Goal: Task Accomplishment & Management: Manage account settings

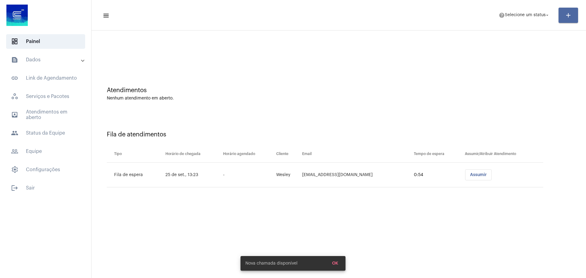
click at [566, 12] on mat-icon "add" at bounding box center [568, 15] width 7 height 7
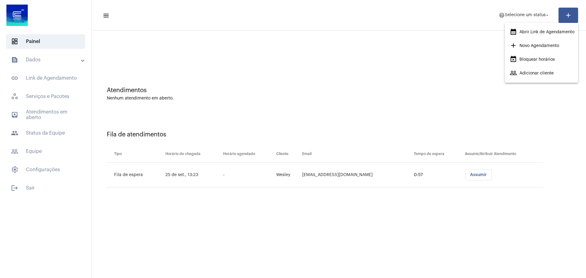
click at [398, 12] on div at bounding box center [293, 139] width 586 height 278
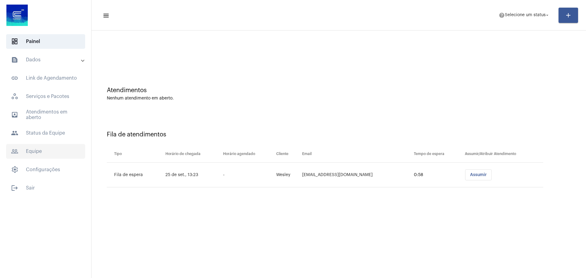
click at [38, 154] on span "people_outline Equipe" at bounding box center [45, 151] width 79 height 15
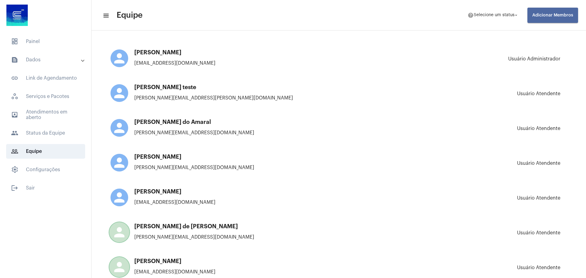
click at [570, 16] on span "Adicionar Membros" at bounding box center [552, 15] width 41 height 4
click at [560, 29] on button "add Novo Membro" at bounding box center [553, 32] width 46 height 15
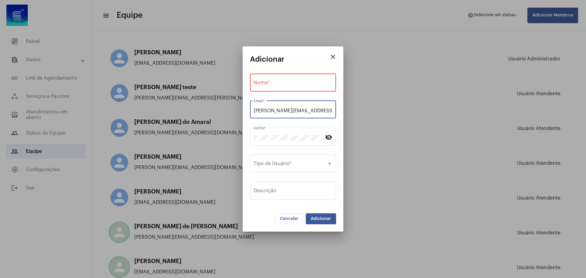
click at [293, 113] on input "[PERSON_NAME][EMAIL_ADDRESS][DOMAIN_NAME]" at bounding box center [293, 110] width 79 height 5
paste input "gisele.vieira@operacaocorsan"
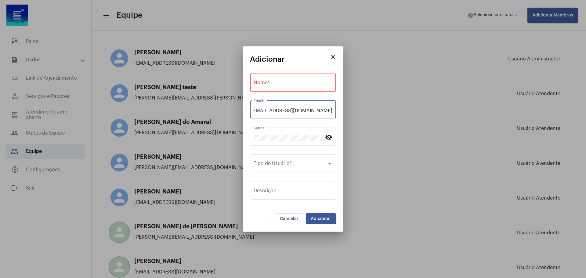
type input "[EMAIL_ADDRESS][DOMAIN_NAME]"
drag, startPoint x: 298, startPoint y: 107, endPoint x: 286, endPoint y: 109, distance: 12.4
click at [273, 109] on div "[PERSON_NAME][EMAIL_ADDRESS][DOMAIN_NAME] [PERSON_NAME] *" at bounding box center [293, 108] width 79 height 19
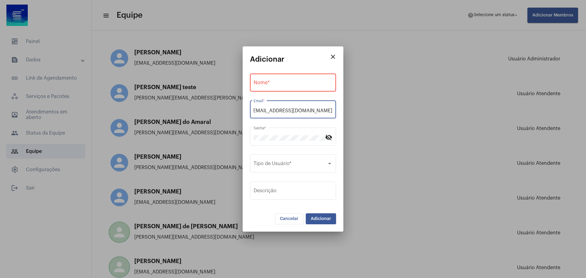
click at [292, 110] on input "[EMAIL_ADDRESS][DOMAIN_NAME]" at bounding box center [293, 110] width 79 height 5
click at [308, 95] on div "Nome *" at bounding box center [293, 86] width 86 height 25
click at [304, 80] on div "Nome *" at bounding box center [293, 81] width 79 height 19
click at [280, 86] on input "Nome *" at bounding box center [293, 83] width 79 height 5
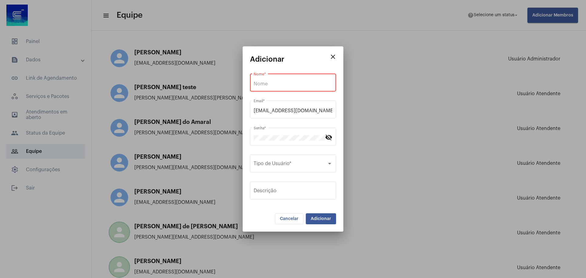
paste input "[PERSON_NAME]"
type input "[PERSON_NAME]"
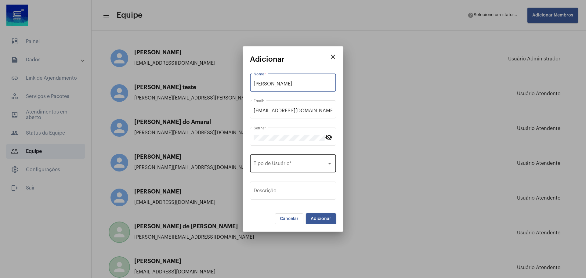
click at [309, 166] on span at bounding box center [290, 164] width 73 height 5
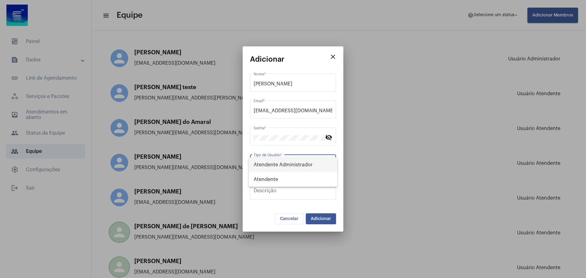
click at [309, 166] on span "Atendente Administrador" at bounding box center [293, 164] width 79 height 15
click at [332, 220] on button "Adicionar" at bounding box center [321, 218] width 30 height 11
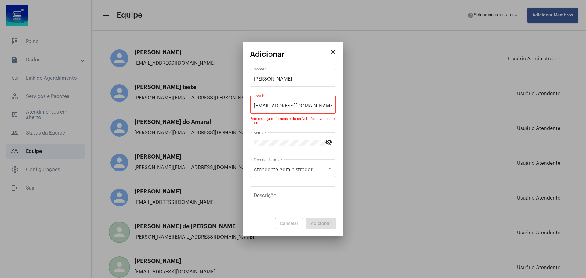
click at [317, 89] on div "[PERSON_NAME] Nome *" at bounding box center [293, 81] width 86 height 25
click at [319, 104] on input "[EMAIL_ADDRESS][DOMAIN_NAME]" at bounding box center [293, 105] width 79 height 5
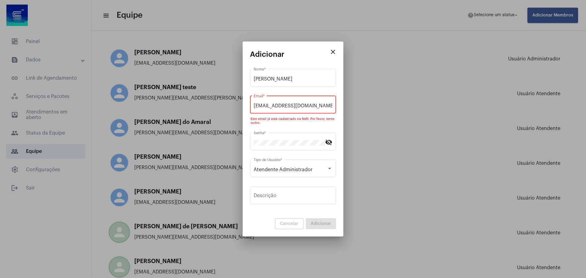
click at [333, 52] on mat-icon "close" at bounding box center [332, 51] width 7 height 7
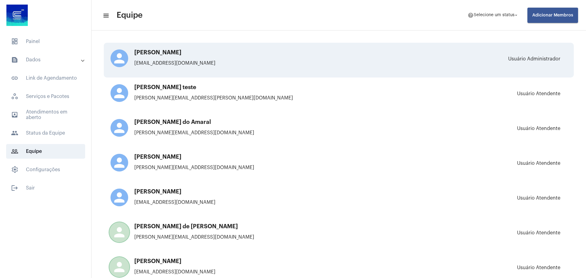
scroll to position [1455, 0]
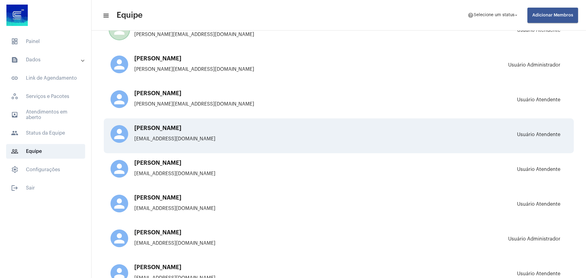
click at [210, 140] on p "[EMAIL_ADDRESS][DOMAIN_NAME]" at bounding box center [217, 138] width 214 height 5
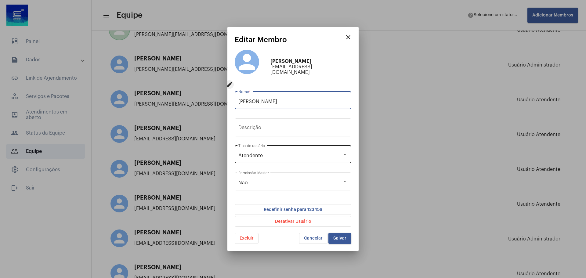
click at [306, 152] on div "Atendente Tipo de usuário" at bounding box center [292, 153] width 109 height 19
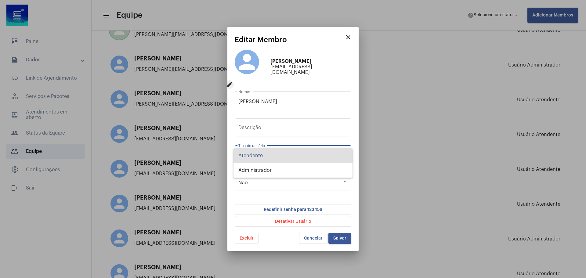
click at [305, 135] on div at bounding box center [293, 139] width 586 height 278
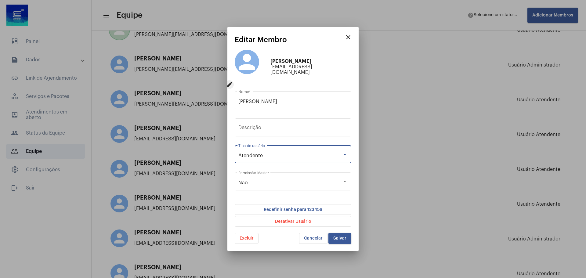
click at [324, 156] on div "Atendente" at bounding box center [290, 155] width 104 height 5
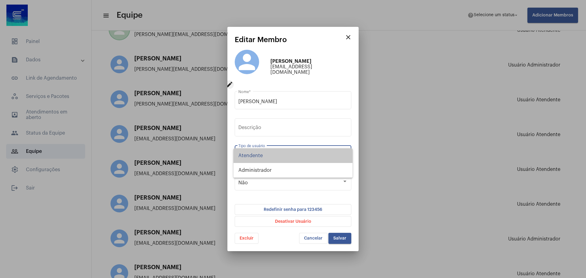
click at [324, 156] on span "Atendente" at bounding box center [292, 155] width 109 height 15
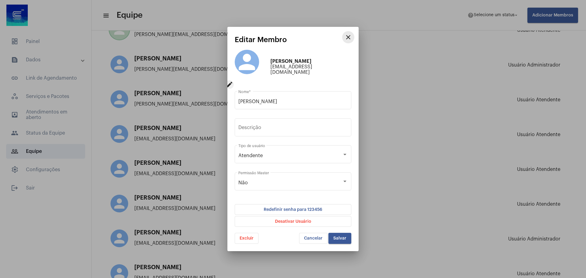
click at [351, 40] on mat-icon "close" at bounding box center [348, 37] width 7 height 7
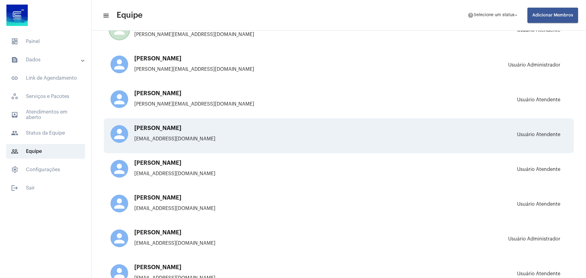
click at [474, 132] on div "person [PERSON_NAME] [PERSON_NAME][EMAIL_ADDRESS][DOMAIN_NAME] [PERSON_NAME]" at bounding box center [338, 135] width 457 height 21
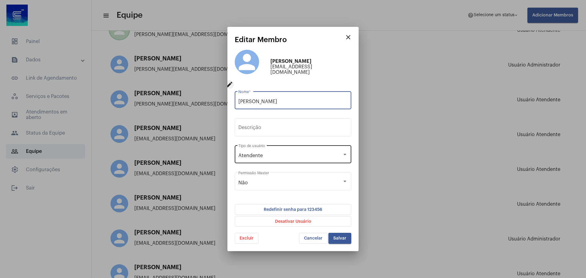
click at [307, 151] on div "Atendente Tipo de usuário" at bounding box center [292, 153] width 109 height 19
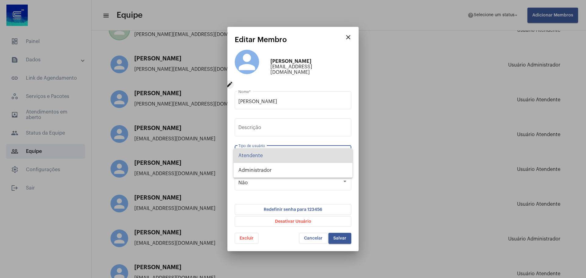
click at [307, 151] on span "Atendente" at bounding box center [292, 155] width 109 height 15
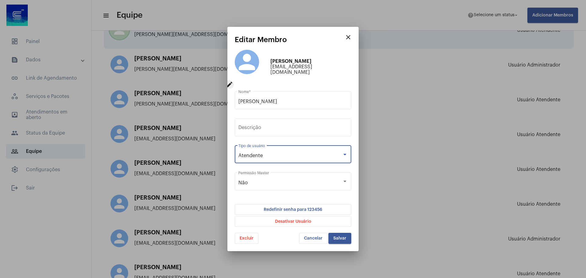
click at [349, 37] on mat-icon "close" at bounding box center [348, 37] width 7 height 7
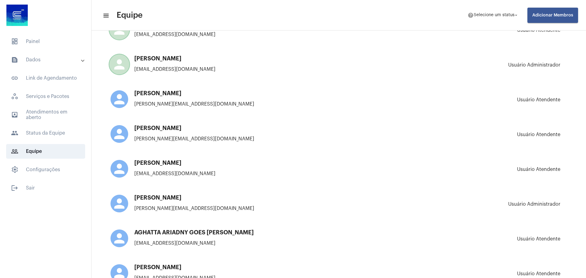
scroll to position [237, 0]
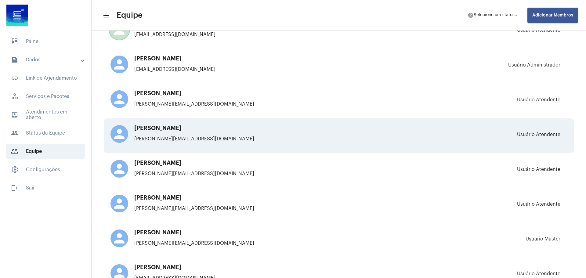
click at [209, 134] on div "person [PERSON_NAME] [PERSON_NAME][EMAIL_ADDRESS][DOMAIN_NAME]" at bounding box center [217, 135] width 214 height 21
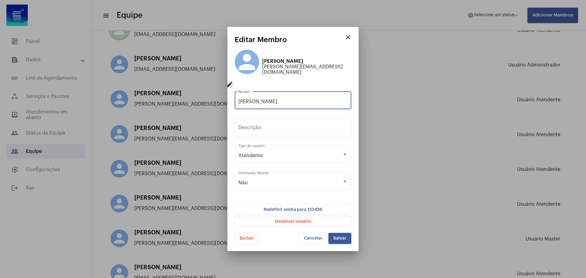
click at [347, 36] on mat-icon "close" at bounding box center [348, 37] width 7 height 7
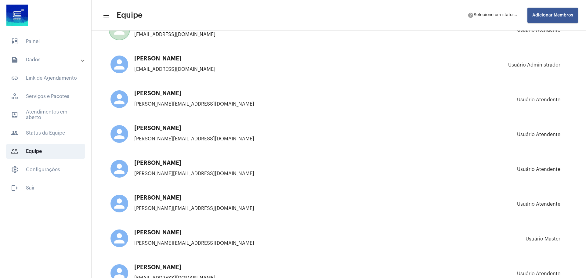
click at [546, 12] on button "Adicionar Membros" at bounding box center [552, 15] width 51 height 15
click at [531, 40] on button "add Novo Membro" at bounding box center [553, 32] width 46 height 15
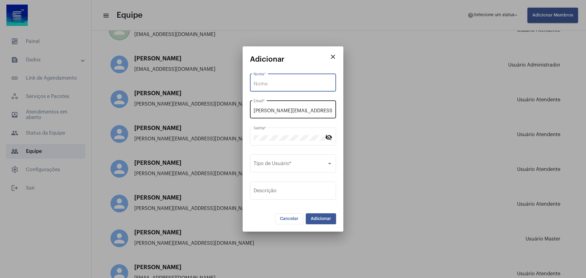
click at [289, 111] on input "[PERSON_NAME][EMAIL_ADDRESS][DOMAIN_NAME]" at bounding box center [293, 110] width 79 height 5
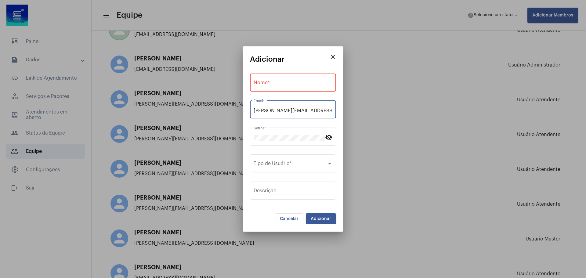
click at [289, 111] on input "[PERSON_NAME][EMAIL_ADDRESS][DOMAIN_NAME]" at bounding box center [293, 110] width 79 height 5
paste input "[PERSON_NAME]"
type input "[PERSON_NAME][EMAIL_ADDRESS][DOMAIN_NAME]"
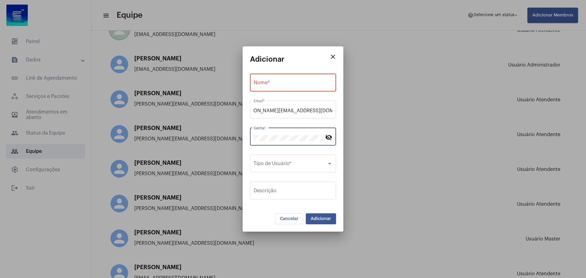
scroll to position [0, 0]
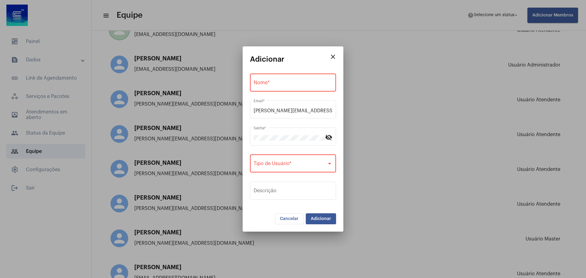
click at [271, 86] on input "Nome *" at bounding box center [293, 83] width 79 height 5
paste input "[PERSON_NAME]"
click at [255, 83] on input "[PERSON_NAME]" at bounding box center [293, 83] width 79 height 5
type input "[PERSON_NAME]"
click at [294, 168] on div "Tipo de Usuário *" at bounding box center [293, 162] width 79 height 19
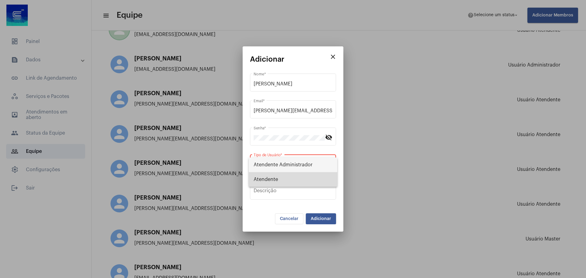
click at [291, 179] on span "Atendente" at bounding box center [293, 179] width 79 height 15
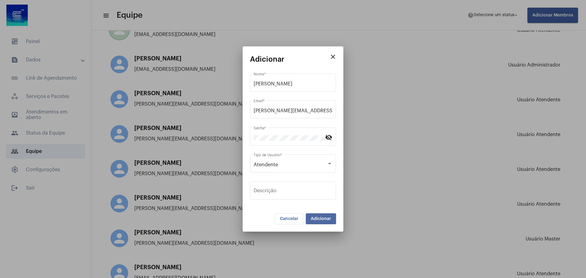
click at [320, 219] on span "Adicionar" at bounding box center [321, 219] width 20 height 4
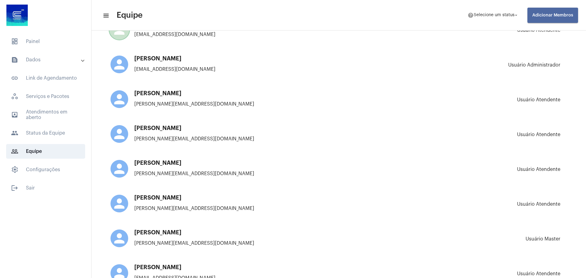
click at [557, 15] on span "Adicionar Membros" at bounding box center [552, 15] width 41 height 4
click at [550, 34] on span "Novo Membro" at bounding box center [556, 33] width 29 height 4
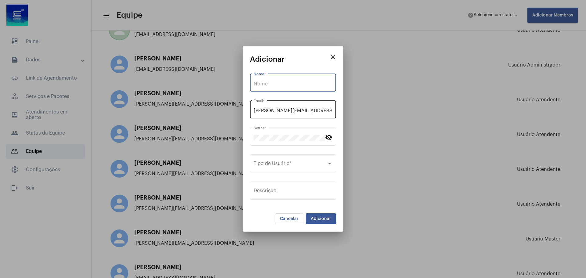
click at [295, 110] on input "[PERSON_NAME][EMAIL_ADDRESS][DOMAIN_NAME]" at bounding box center [293, 110] width 79 height 5
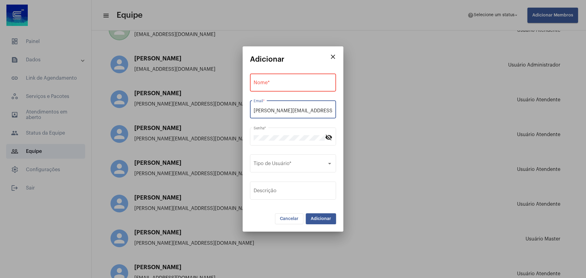
click at [295, 110] on input "[PERSON_NAME][EMAIL_ADDRESS][DOMAIN_NAME]" at bounding box center [293, 110] width 79 height 5
paste input "viviane.trindade@operacaocorsan"
type input "[EMAIL_ADDRESS][DOMAIN_NAME]"
click at [297, 133] on div "Senha *" at bounding box center [289, 135] width 71 height 19
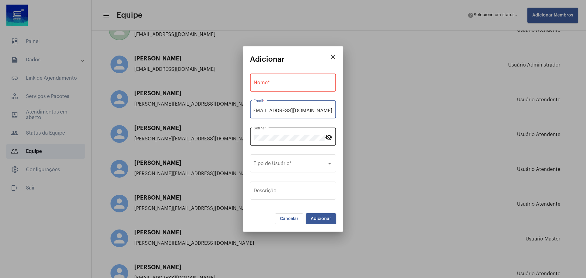
scroll to position [0, 0]
click at [282, 81] on input "Nome *" at bounding box center [293, 83] width 79 height 5
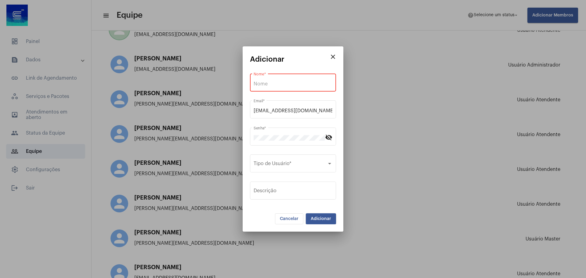
click at [292, 84] on input "Nome *" at bounding box center [293, 83] width 79 height 5
paste input "[PERSON_NAME]"
type input "[PERSON_NAME]"
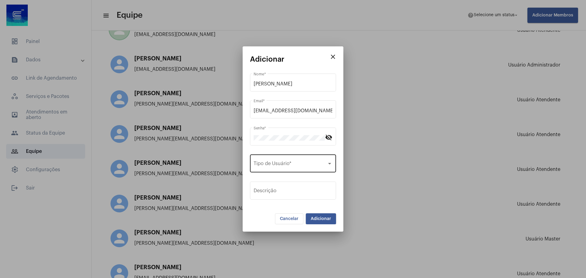
click at [280, 162] on div "Tipo de Usuário *" at bounding box center [293, 162] width 79 height 19
click at [277, 177] on span "Atendente" at bounding box center [293, 179] width 79 height 15
click at [321, 218] on span "Adicionar" at bounding box center [321, 219] width 20 height 4
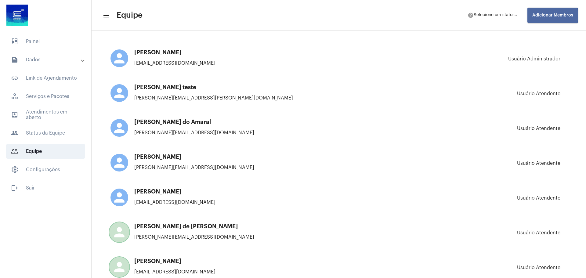
click at [542, 16] on span "Adicionar Membros" at bounding box center [552, 15] width 41 height 4
click at [548, 31] on span "Novo Membro" at bounding box center [556, 33] width 29 height 4
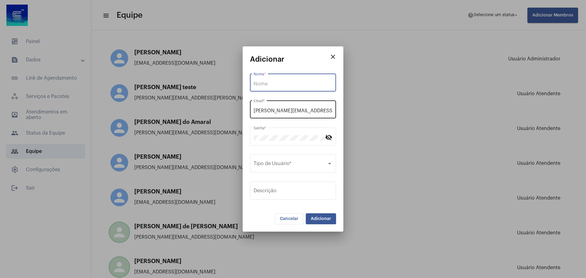
click at [287, 111] on input "[PERSON_NAME][EMAIL_ADDRESS][DOMAIN_NAME]" at bounding box center [293, 110] width 79 height 5
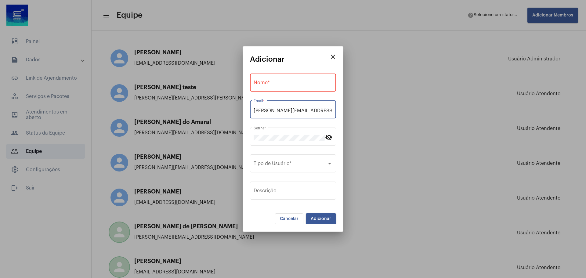
click at [287, 111] on input "[PERSON_NAME][EMAIL_ADDRESS][DOMAIN_NAME]" at bounding box center [293, 110] width 79 height 5
paste input "trayce.oliveira@operacaocorsan"
type input "[PERSON_NAME][EMAIL_ADDRESS][DOMAIN_NAME]"
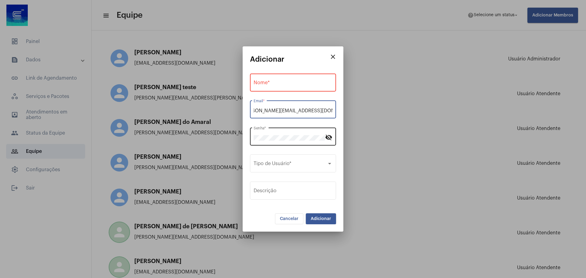
scroll to position [0, 0]
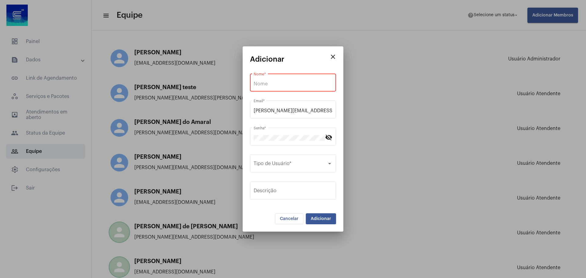
click at [278, 81] on input "Nome *" at bounding box center [293, 83] width 79 height 5
click at [287, 86] on input "Nome *" at bounding box center [293, 83] width 79 height 5
paste input "[PERSON_NAME]"
type input "[PERSON_NAME]"
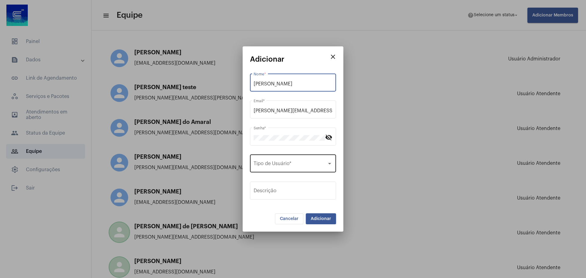
click at [308, 163] on span at bounding box center [290, 164] width 73 height 5
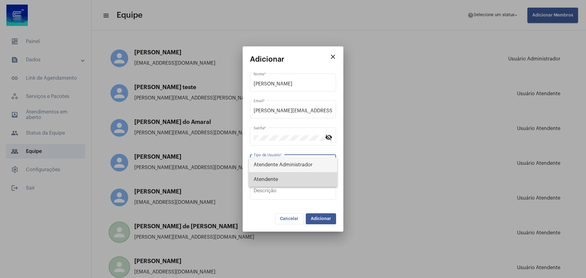
click at [295, 179] on span "Atendente" at bounding box center [293, 179] width 79 height 15
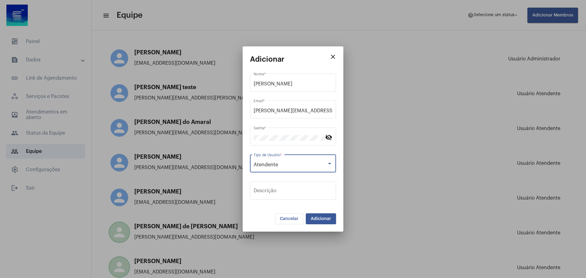
click at [318, 216] on button "Adicionar" at bounding box center [321, 218] width 30 height 11
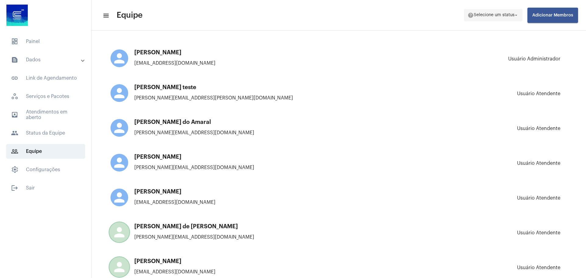
scroll to position [1420, 0]
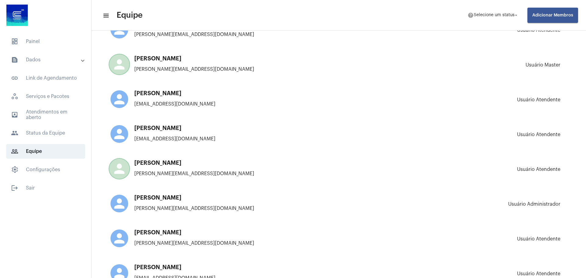
click at [564, 15] on span "Adicionar Membros" at bounding box center [552, 15] width 41 height 4
click at [556, 31] on span "Novo Membro" at bounding box center [556, 33] width 29 height 4
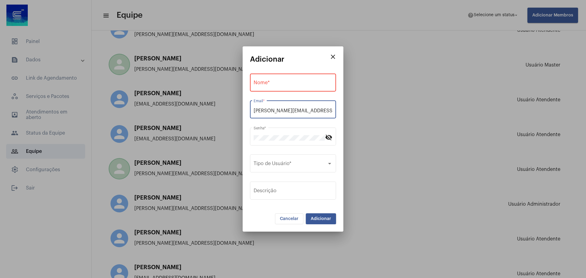
click at [277, 113] on input "[PERSON_NAME][EMAIL_ADDRESS][DOMAIN_NAME]" at bounding box center [293, 110] width 79 height 5
paste input "[PERSON_NAME]"
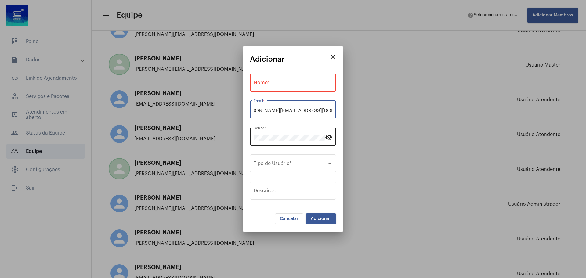
type input "[PERSON_NAME][EMAIL_ADDRESS][DOMAIN_NAME]"
click at [278, 77] on div "Nome *" at bounding box center [293, 81] width 79 height 19
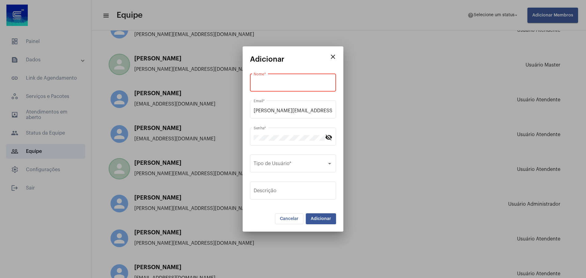
paste input "[PERSON_NAME]"
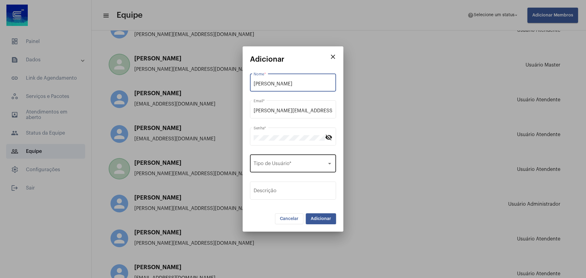
type input "[PERSON_NAME]"
click at [292, 161] on div "Tipo de Usuário *" at bounding box center [293, 162] width 79 height 19
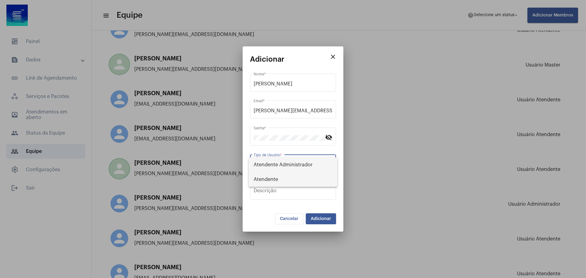
click at [290, 176] on span "Atendente" at bounding box center [293, 179] width 79 height 15
click at [326, 222] on button "Adicionar" at bounding box center [321, 218] width 30 height 11
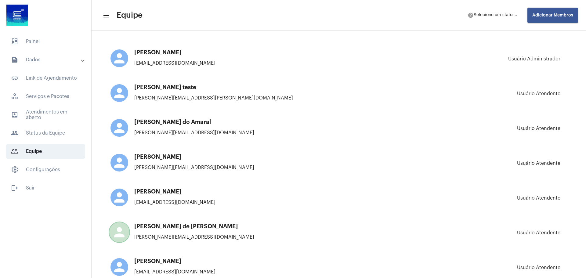
click at [549, 18] on button "Adicionar Membros" at bounding box center [552, 15] width 51 height 15
click at [556, 34] on span "Novo Membro" at bounding box center [556, 33] width 29 height 4
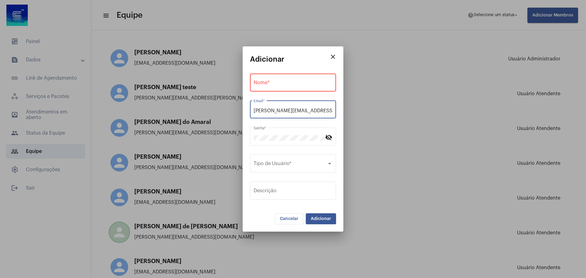
click at [277, 109] on input "[PERSON_NAME][EMAIL_ADDRESS][DOMAIN_NAME]" at bounding box center [293, 110] width 79 height 5
paste input "[PERSON_NAME]"
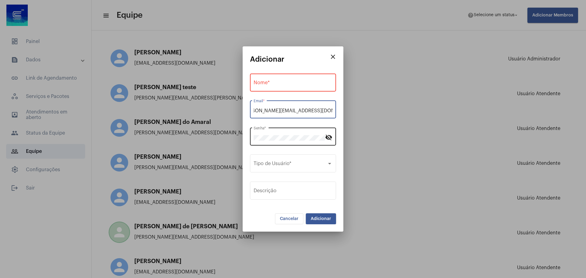
type input "[PERSON_NAME][EMAIL_ADDRESS][DOMAIN_NAME]"
click at [275, 86] on input "Nome *" at bounding box center [293, 83] width 79 height 5
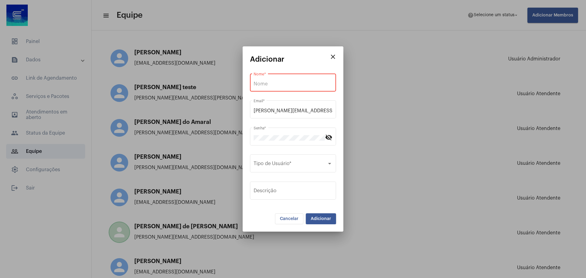
click at [285, 86] on input "Nome *" at bounding box center [293, 83] width 79 height 5
paste input "[PERSON_NAME]"
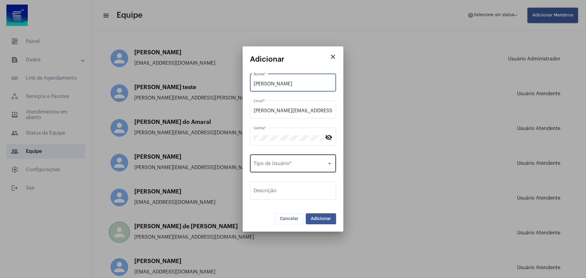
type input "[PERSON_NAME]"
click at [300, 165] on span at bounding box center [290, 164] width 73 height 5
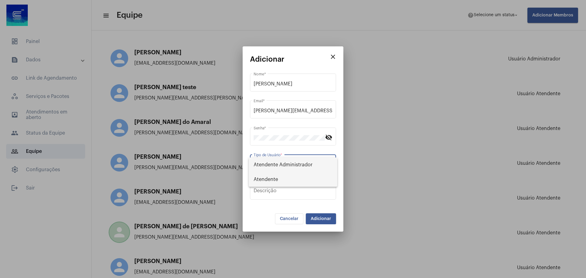
click at [303, 180] on span "Atendente" at bounding box center [293, 179] width 79 height 15
click at [327, 216] on button "Adicionar" at bounding box center [321, 218] width 30 height 11
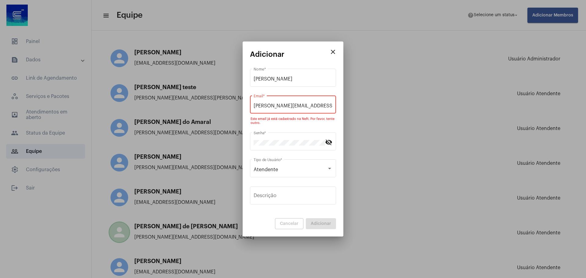
click at [317, 107] on input "[PERSON_NAME][EMAIL_ADDRESS][DOMAIN_NAME]" at bounding box center [293, 105] width 79 height 5
click at [333, 54] on mat-icon "close" at bounding box center [332, 51] width 7 height 7
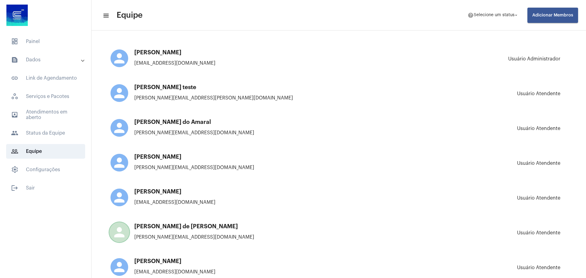
scroll to position [864, 0]
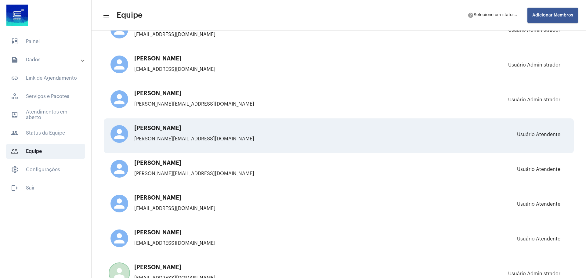
click at [207, 136] on p "[PERSON_NAME][EMAIL_ADDRESS][DOMAIN_NAME]" at bounding box center [217, 138] width 214 height 5
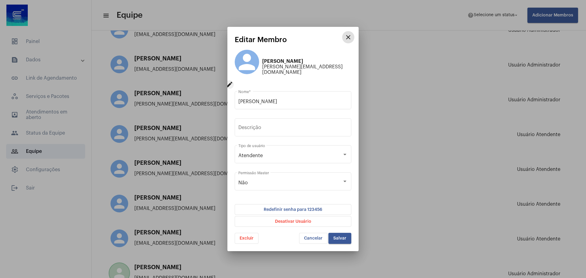
click at [349, 39] on mat-icon "close" at bounding box center [348, 37] width 7 height 7
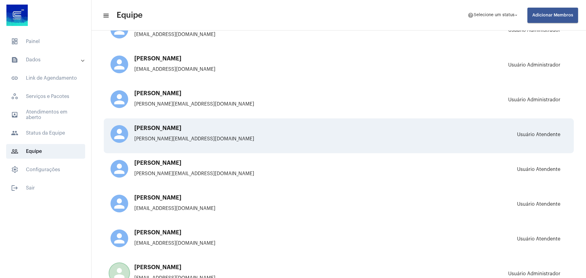
drag, startPoint x: 236, startPoint y: 127, endPoint x: 228, endPoint y: 136, distance: 11.5
click at [228, 136] on p "[PERSON_NAME][EMAIL_ADDRESS][DOMAIN_NAME]" at bounding box center [217, 138] width 214 height 5
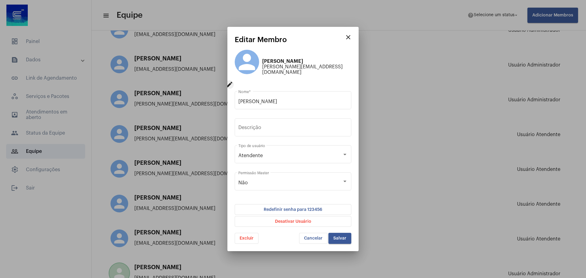
click at [230, 82] on mat-icon "edit" at bounding box center [229, 84] width 9 height 9
click at [348, 39] on mat-icon "close" at bounding box center [348, 37] width 7 height 7
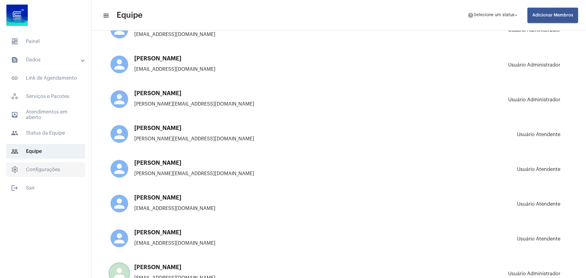
click at [45, 173] on span "settings Configurações" at bounding box center [45, 169] width 79 height 15
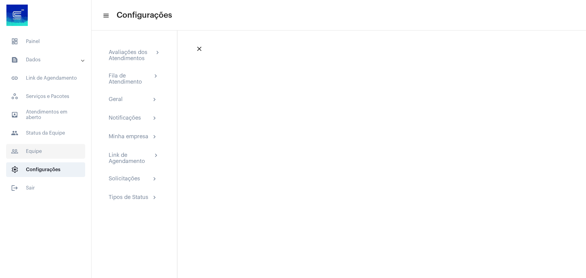
click at [48, 151] on span "people_outline Equipe" at bounding box center [45, 151] width 79 height 15
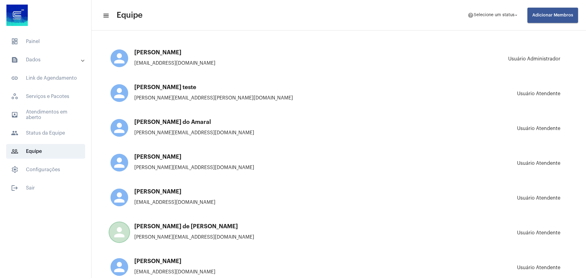
click at [389, 30] on mat-toolbar "menu Equipe help Selecione um status arrow_drop_down Adicionar Membros" at bounding box center [339, 15] width 494 height 31
